Goal: Information Seeking & Learning: Learn about a topic

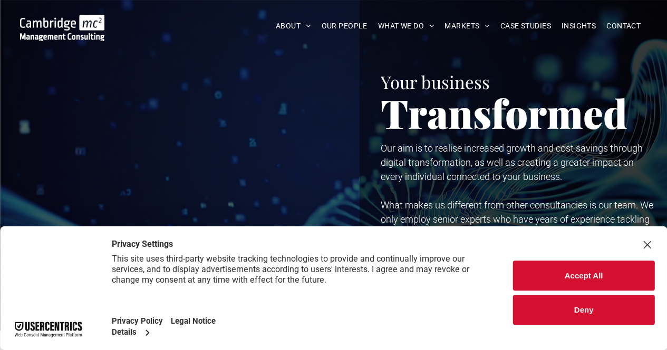
click at [578, 310] on button "Deny" at bounding box center [583, 310] width 141 height 30
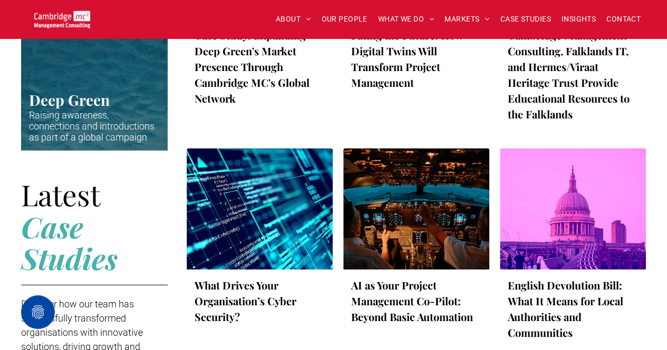
scroll to position [1840, 0]
